Goal: Use online tool/utility

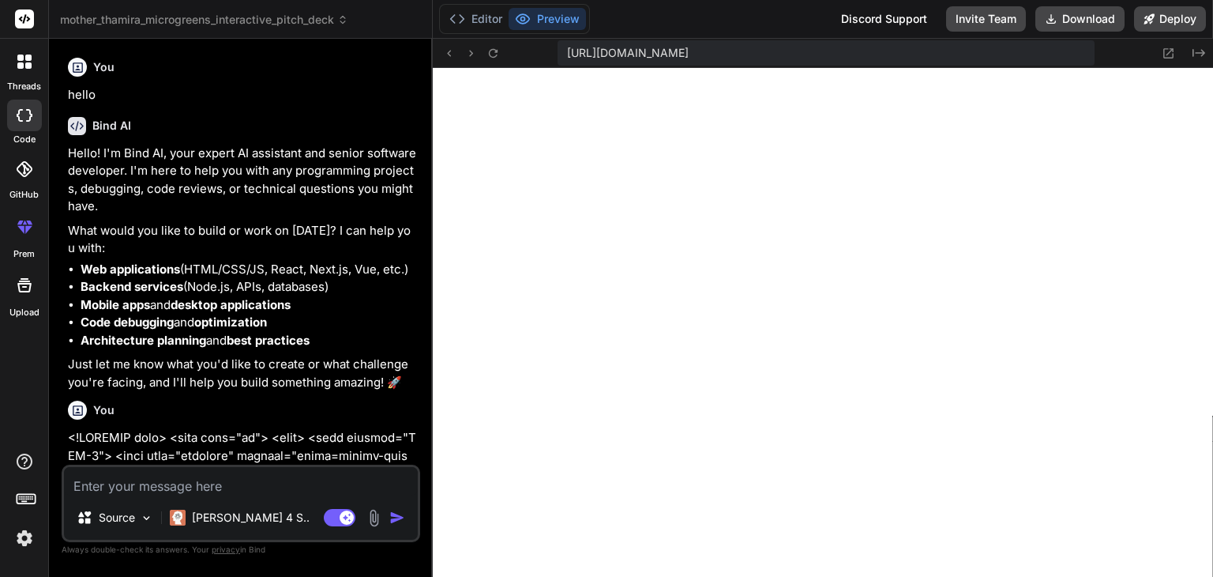
scroll to position [1062, 0]
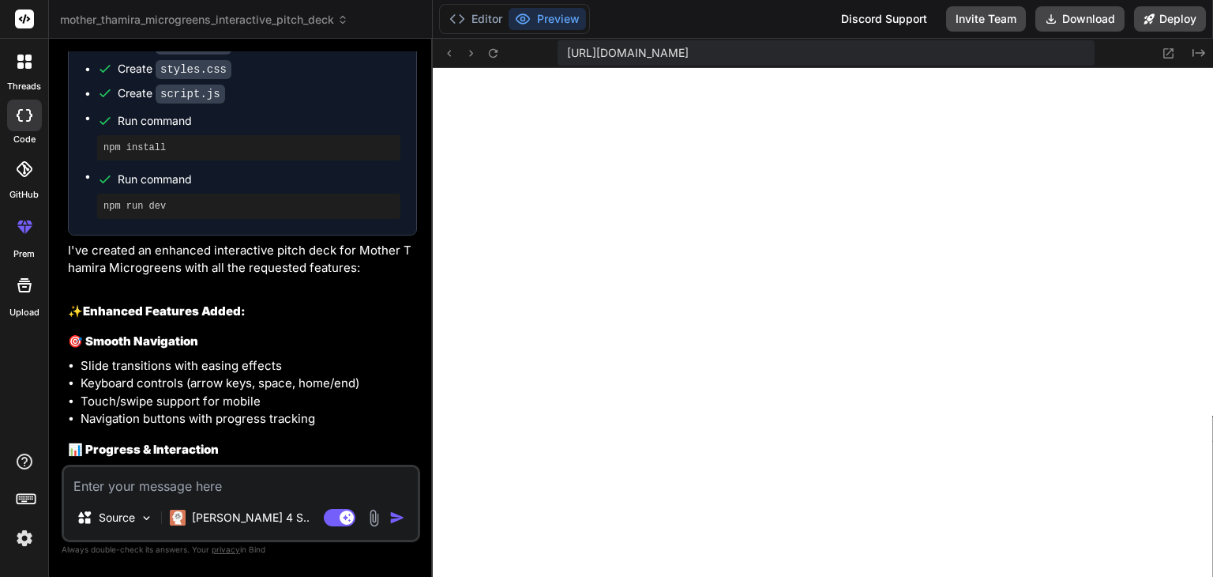
click at [224, 480] on textarea at bounding box center [241, 481] width 354 height 28
paste textarea "Now create a different presentation deck of Mother Thamira Microgreens complete…"
type textarea "Now create a different presentation deck of Mother Thamira Microgreens complete…"
type textarea "x"
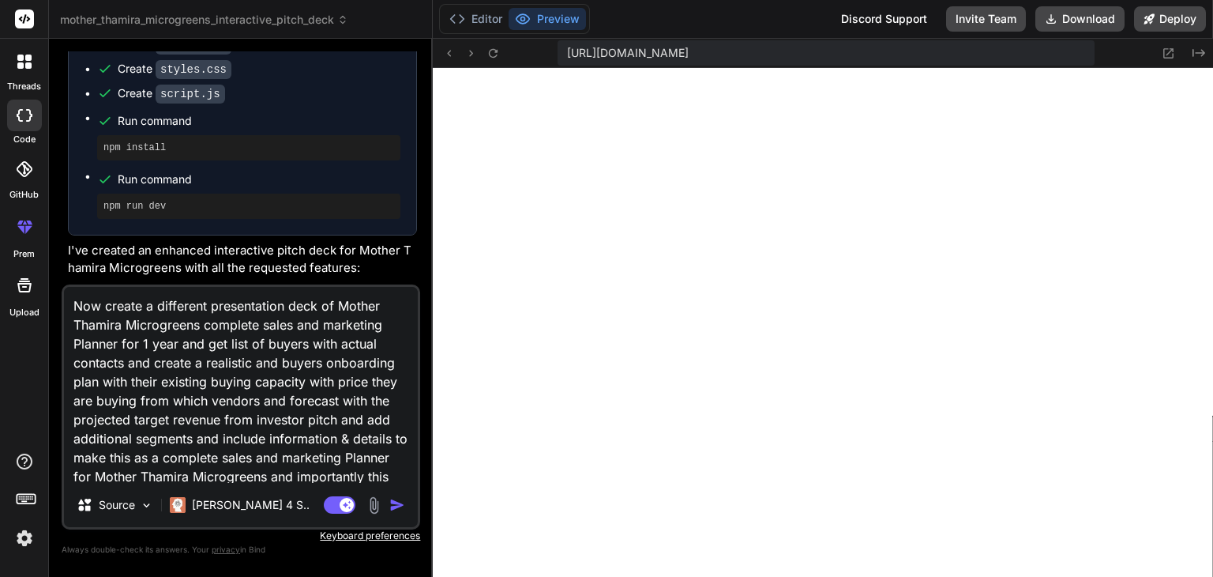
scroll to position [77, 0]
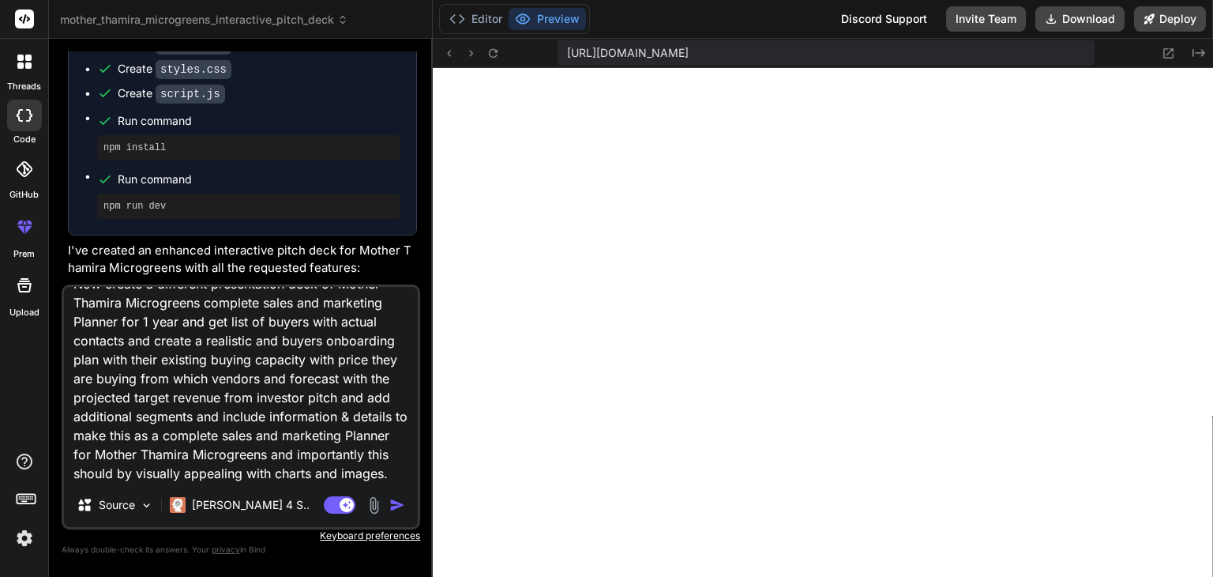
type textarea "Now create a different presentation deck of Mother Thamira Microgreens complete…"
click at [401, 506] on img "button" at bounding box center [397, 505] width 16 height 16
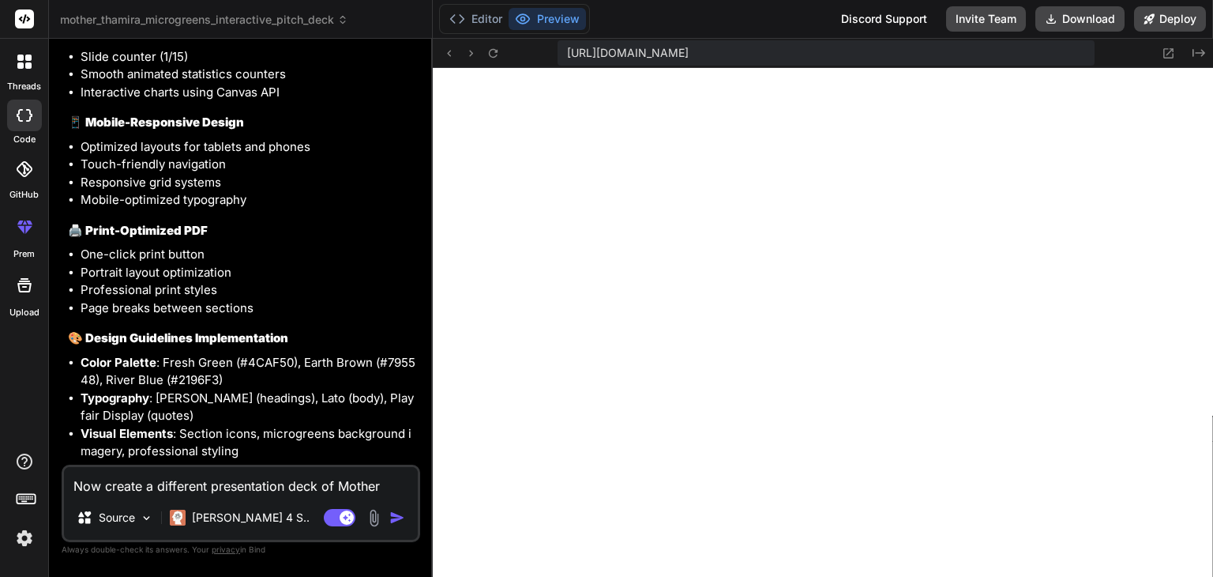
scroll to position [34718, 0]
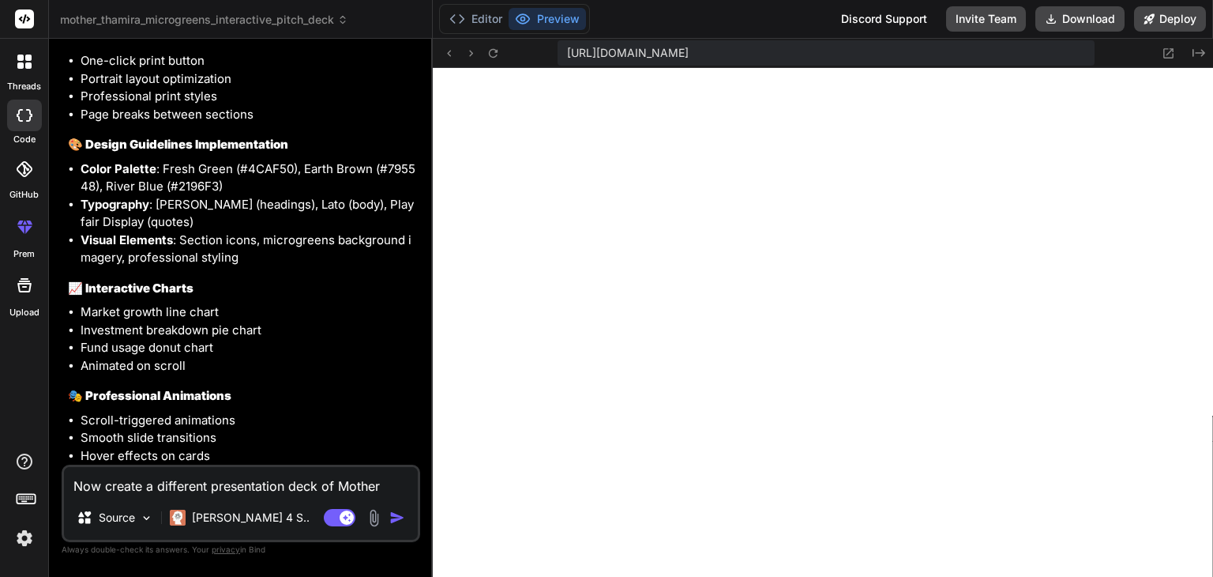
type textarea "x"
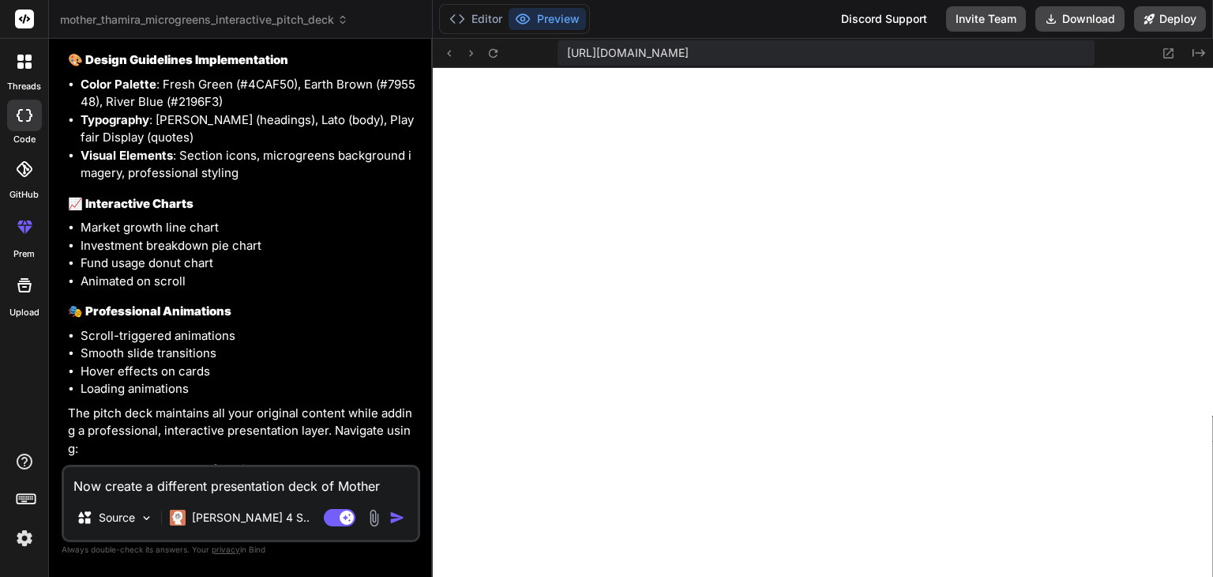
scroll to position [35060, 0]
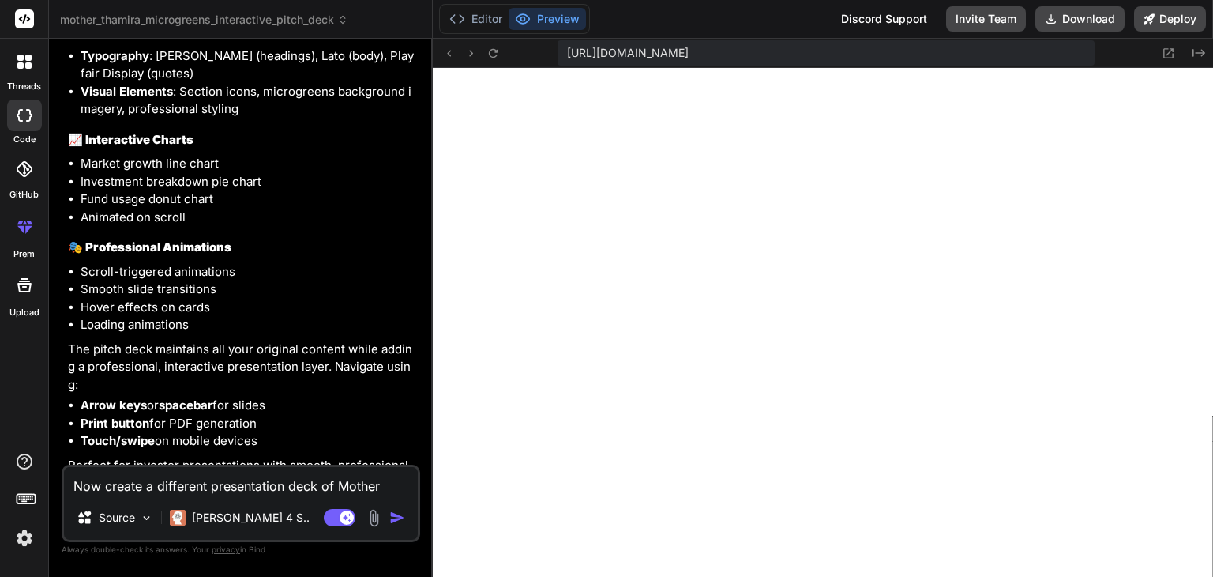
click at [293, 491] on textarea "Now create a different presentation deck of Mother Thamira Microgreens complete…" at bounding box center [241, 481] width 354 height 28
type textarea "y"
type textarea "x"
type textarea "ye"
type textarea "x"
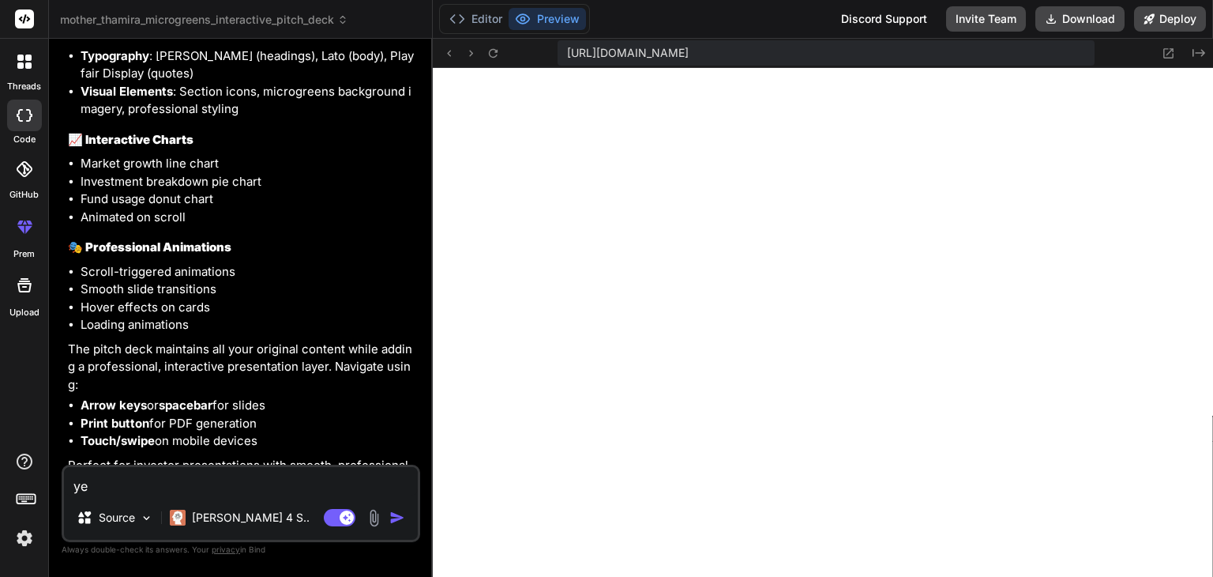
type textarea "yes"
type textarea "x"
type textarea "yes"
click at [398, 519] on img "button" at bounding box center [397, 517] width 16 height 16
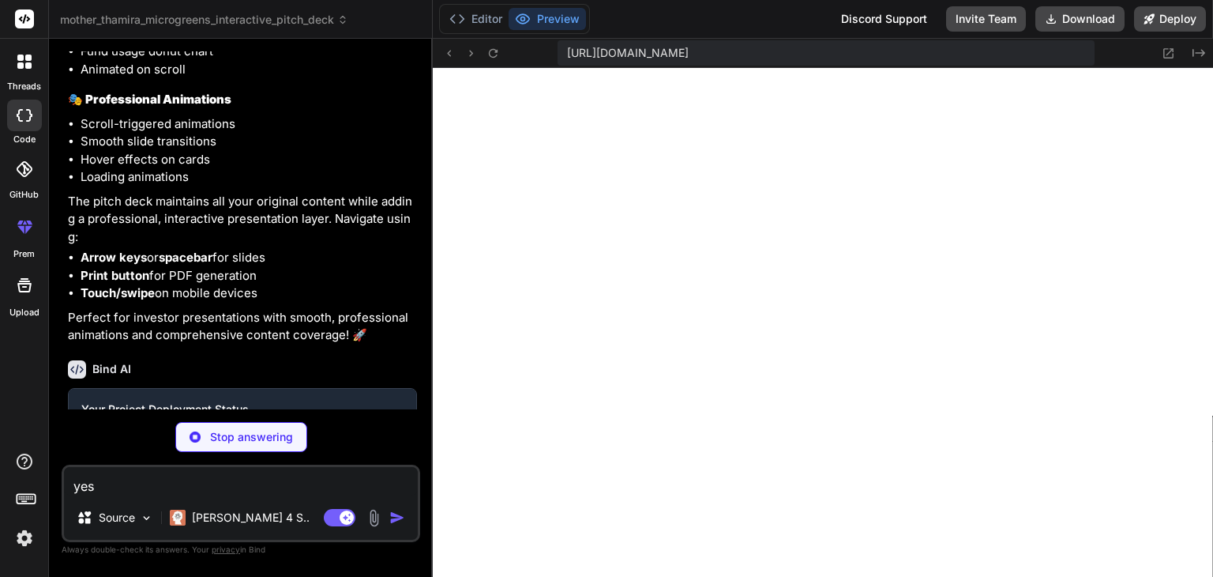
scroll to position [35224, 0]
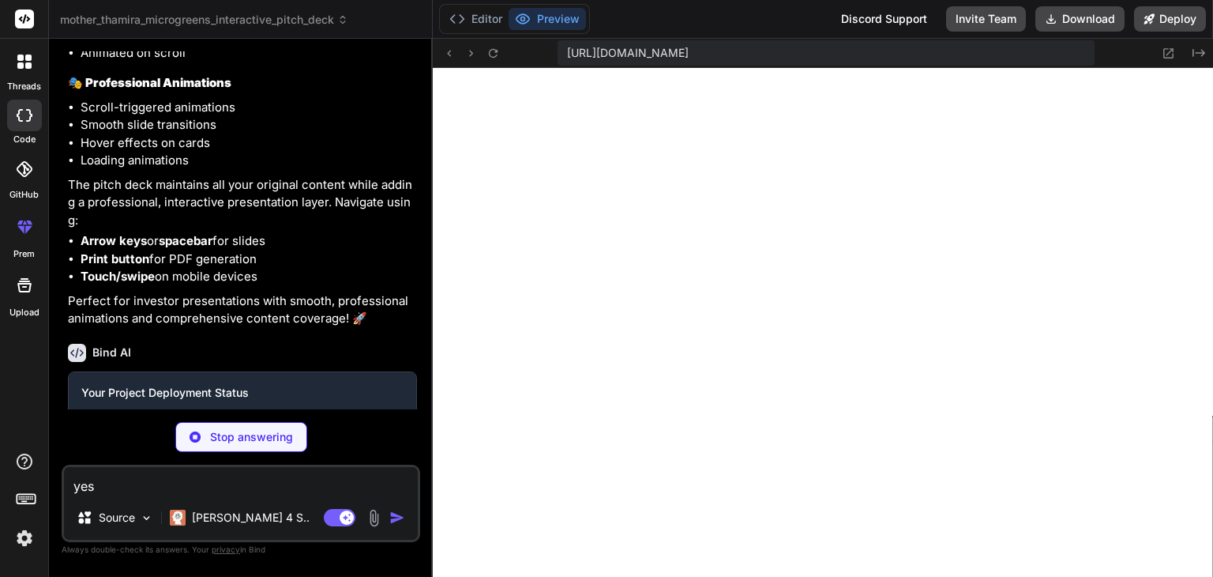
type textarea "x"
type textarea "} }"
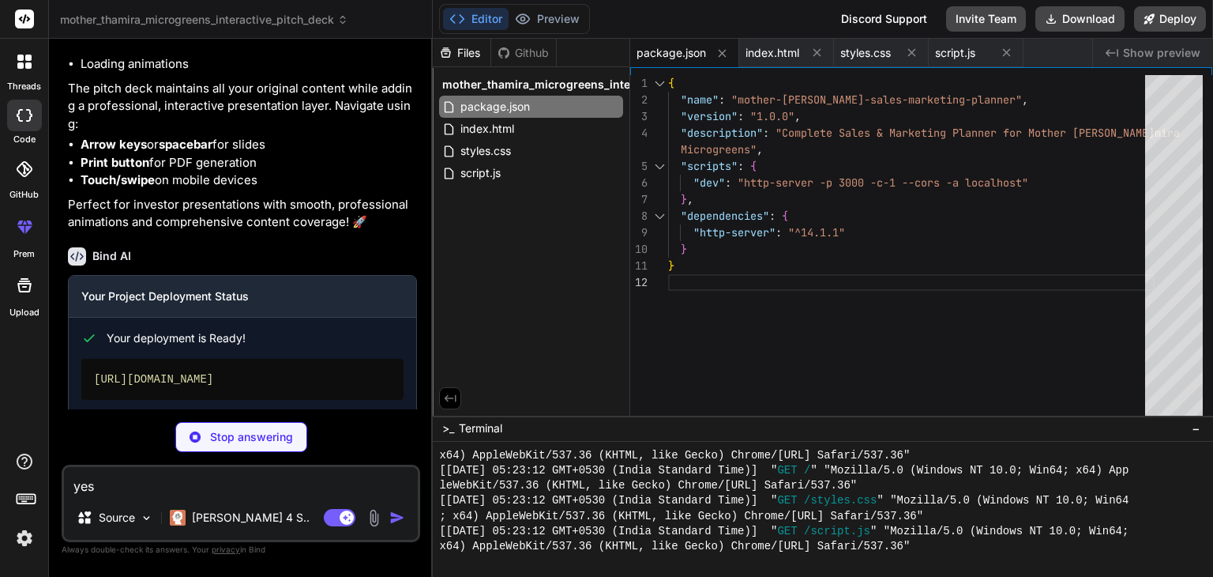
scroll to position [35350, 0]
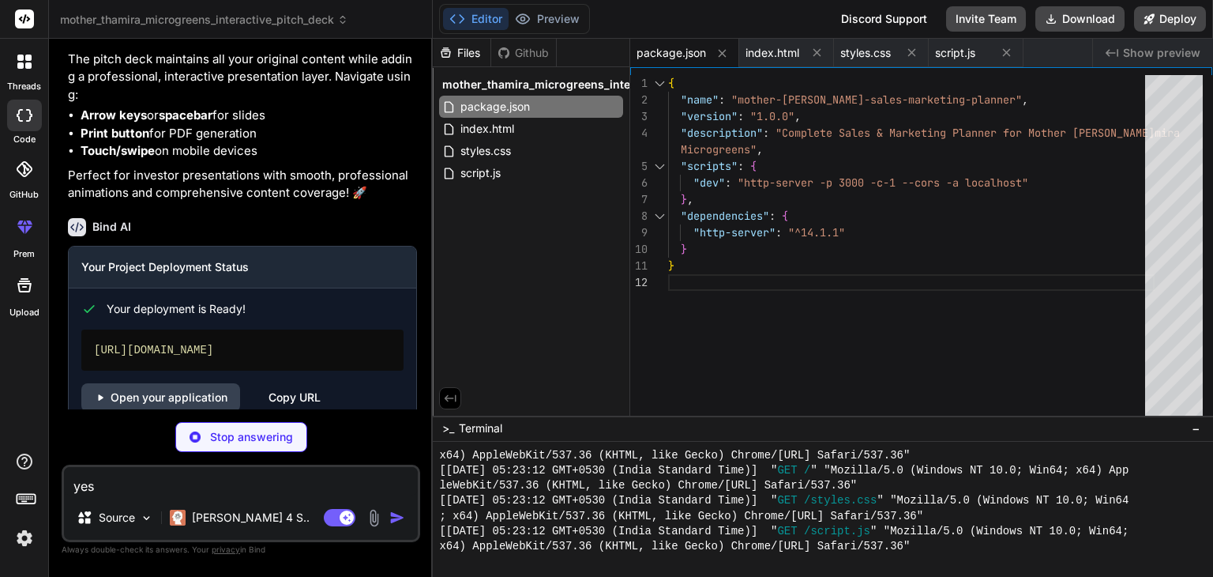
type textarea "x"
type textarea "</section> </main> <script src="script.js"></script> </body> </html>"
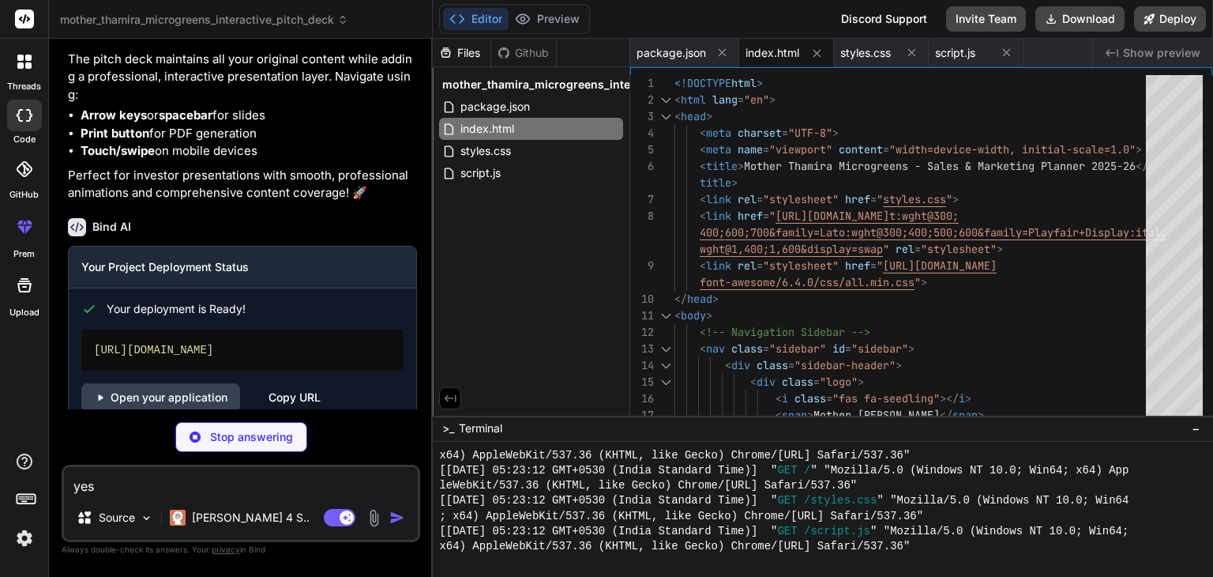
scroll to position [35375, 0]
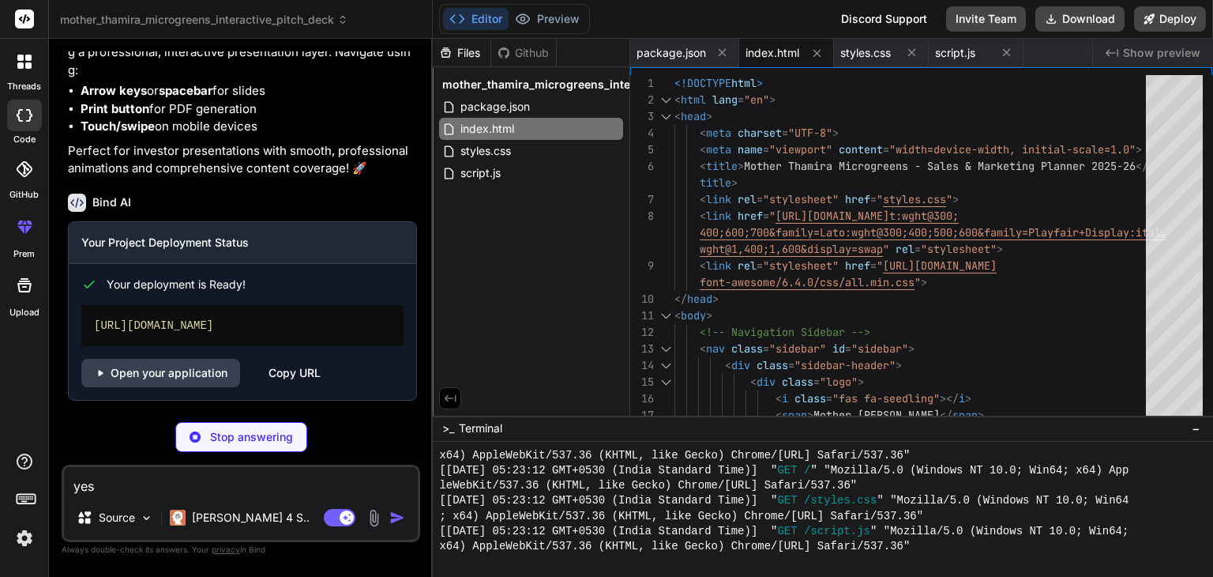
type textarea "x"
type textarea "} .budget-amount { font-size: 2em; } }"
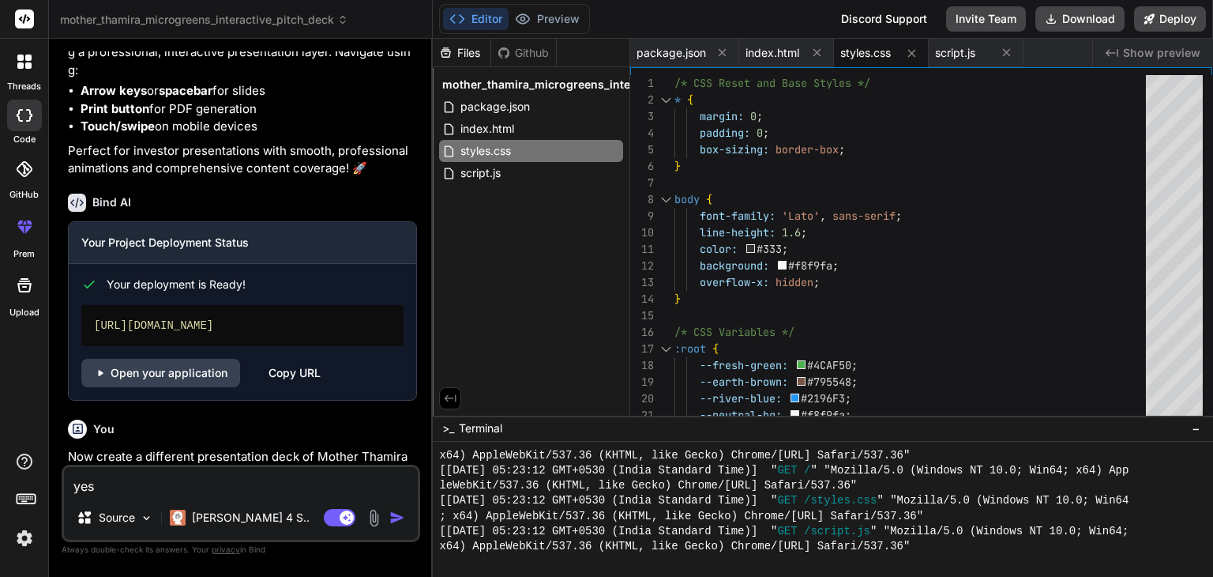
type textarea "x"
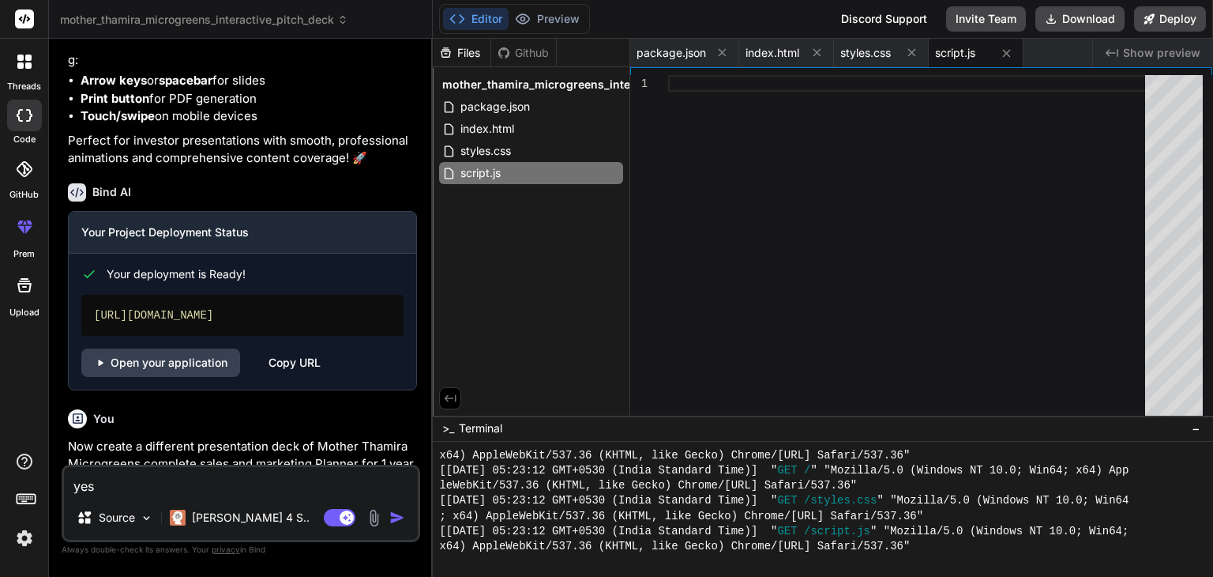
scroll to position [35401, 0]
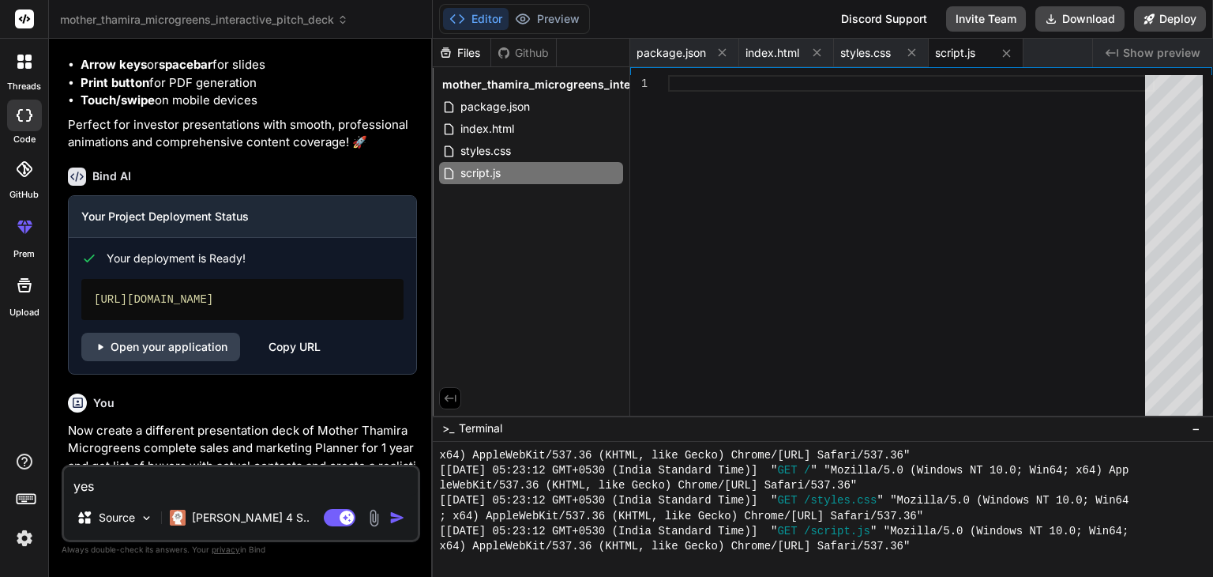
click at [221, 484] on textarea "yes" at bounding box center [241, 481] width 354 height 28
type textarea "r"
type textarea "x"
type textarea "re"
type textarea "x"
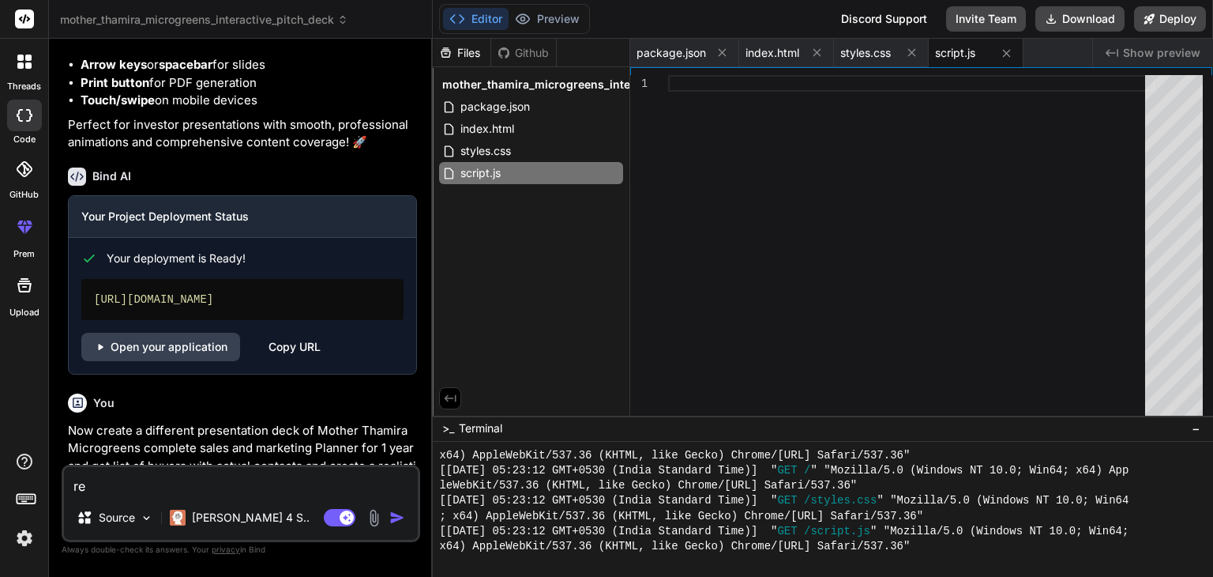
type textarea "re"
type textarea "x"
type textarea "re w"
type textarea "x"
type textarea "re wo"
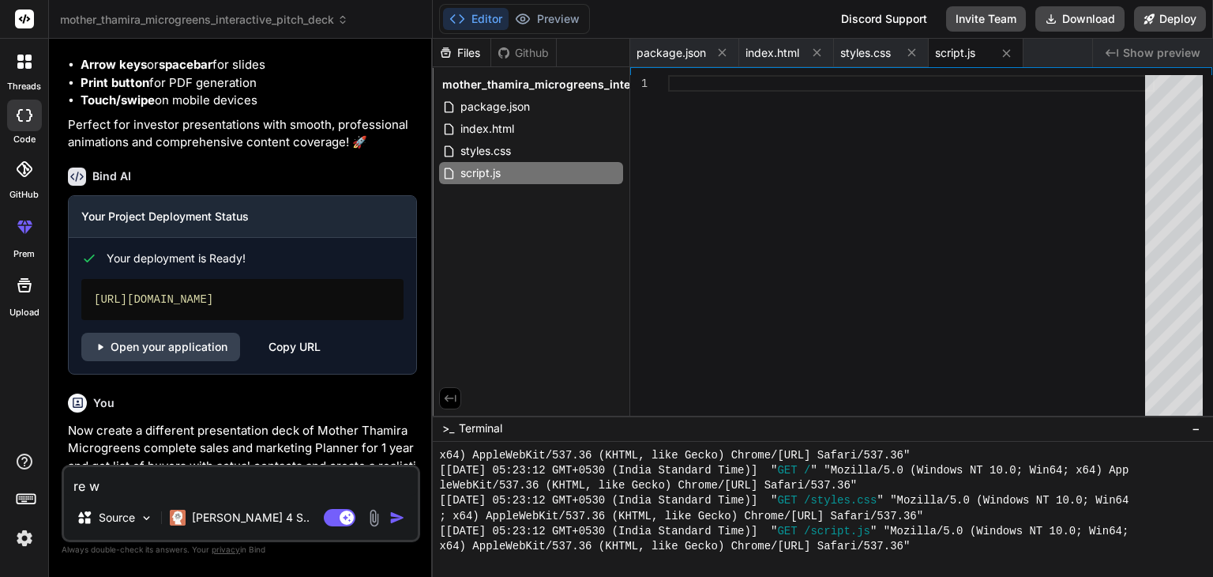
type textarea "x"
type textarea "re wor"
type textarea "x"
type textarea "re work"
type textarea "x"
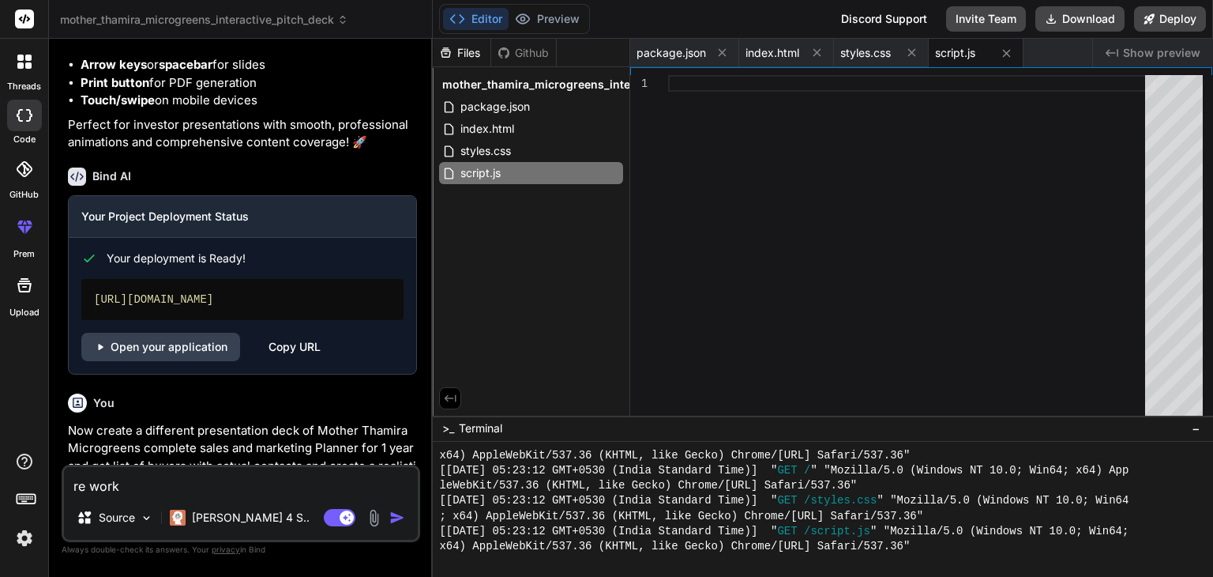
type textarea "re work"
type textarea "x"
type textarea "re work o"
type textarea "x"
type textarea "re work on"
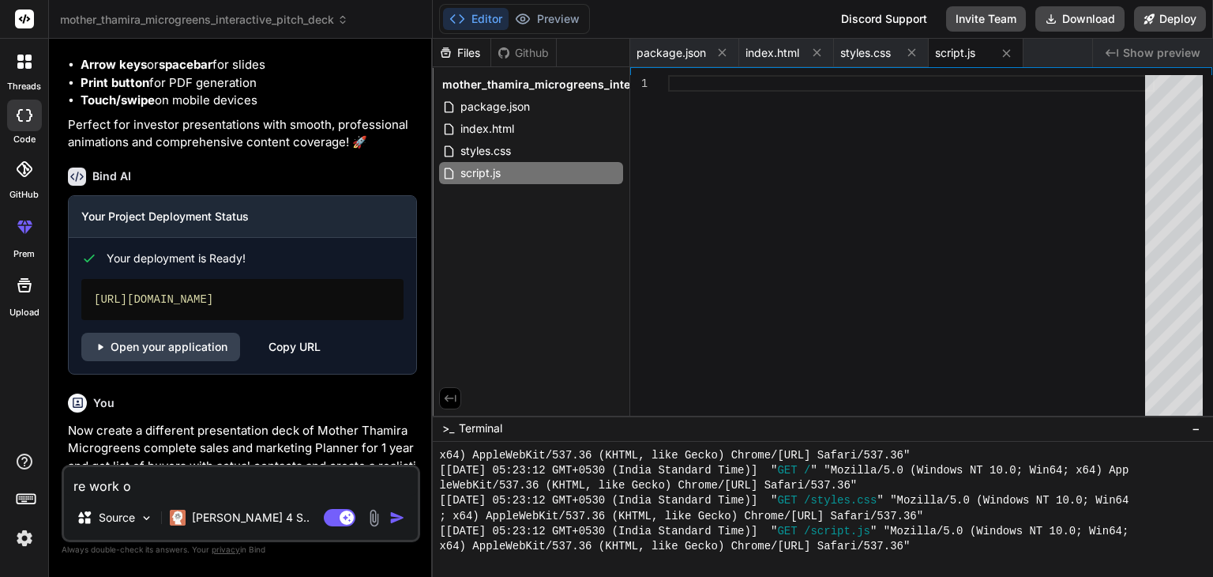
type textarea "x"
type textarea "re work on"
type textarea "x"
type textarea "re work on i"
type textarea "x"
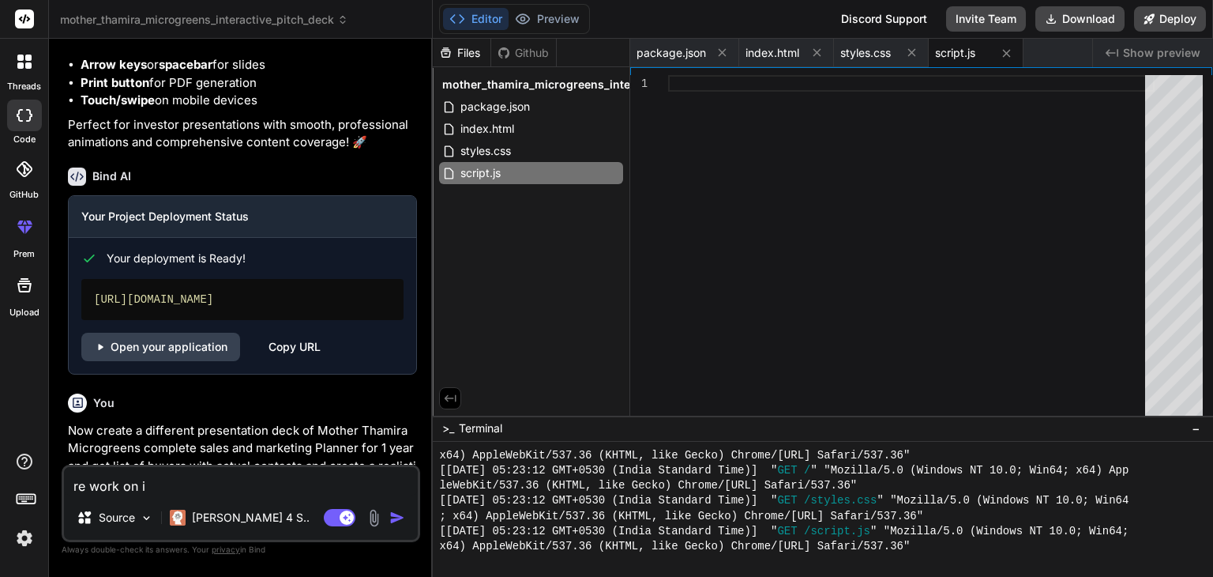
type textarea "re work on it"
type textarea "x"
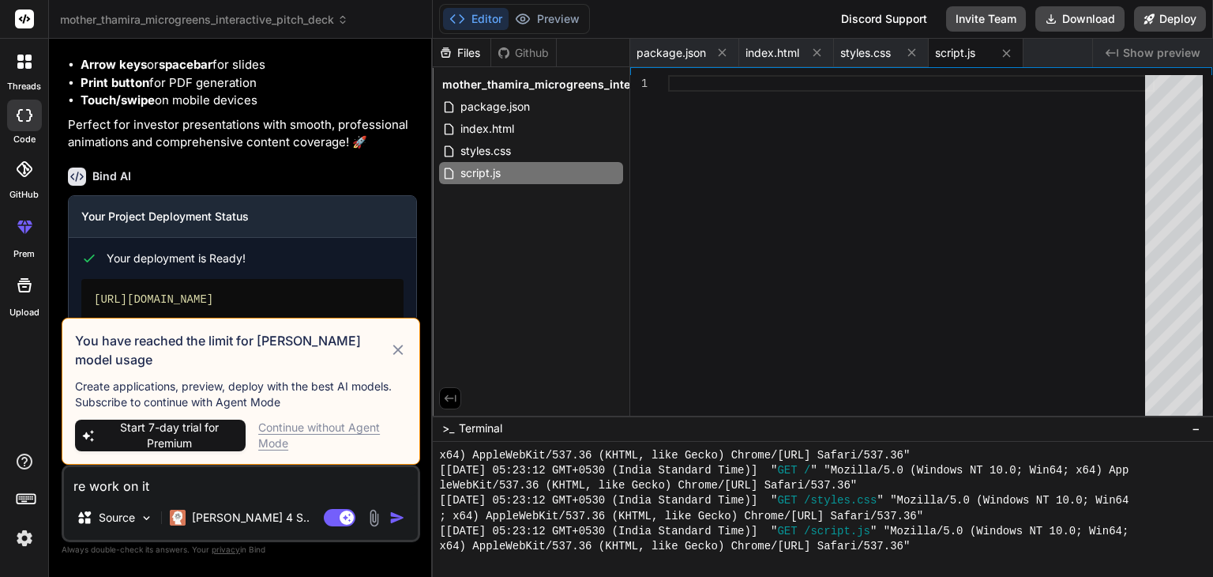
type textarea "re work on it"
